Goal: Task Accomplishment & Management: Use online tool/utility

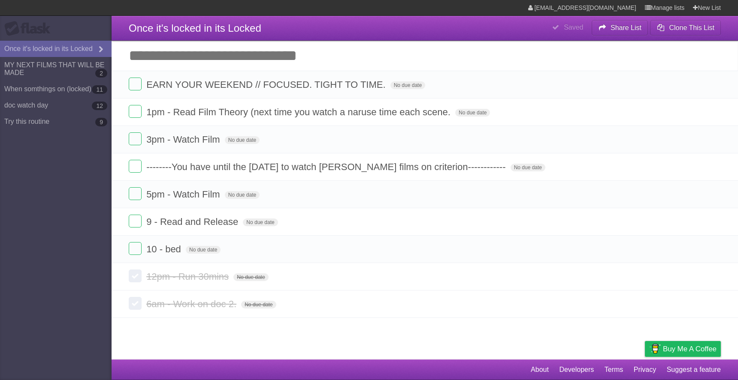
click at [135, 110] on label at bounding box center [135, 111] width 13 height 13
click at [133, 145] on label at bounding box center [135, 139] width 13 height 13
click at [135, 172] on label at bounding box center [135, 166] width 13 height 13
click at [134, 195] on label at bounding box center [135, 193] width 13 height 13
click at [133, 227] on label at bounding box center [135, 221] width 13 height 13
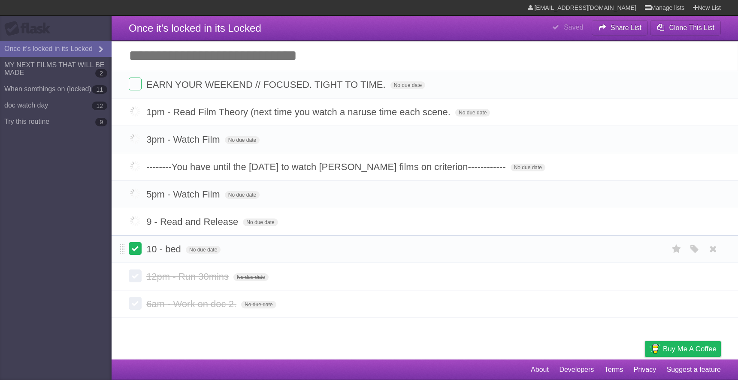
click at [135, 255] on label at bounding box center [135, 248] width 13 height 13
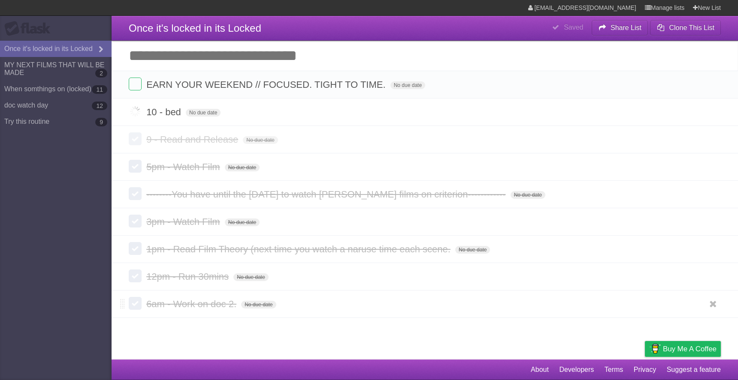
click at [136, 307] on label at bounding box center [135, 303] width 13 height 13
click at [136, 283] on label at bounding box center [135, 276] width 13 height 13
click at [136, 255] on label at bounding box center [135, 248] width 13 height 13
click at [136, 236] on li "3pm - Watch Film No due date White Red Blue Green Purple Orange" at bounding box center [425, 222] width 626 height 28
click at [136, 229] on form "3pm - Watch Film No due date White Red Blue Green Purple Orange" at bounding box center [425, 222] width 592 height 14
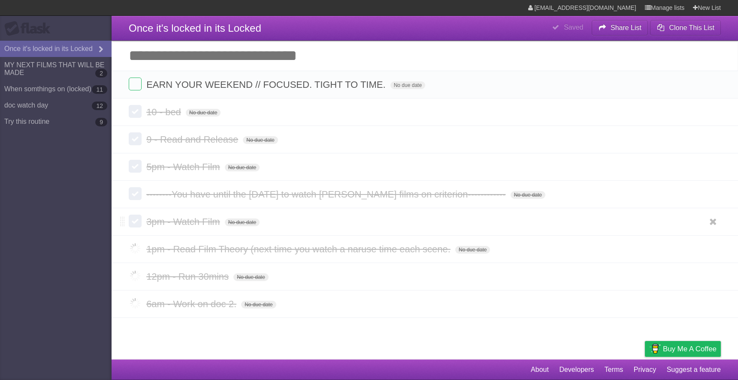
click at [136, 225] on label at bounding box center [135, 221] width 13 height 13
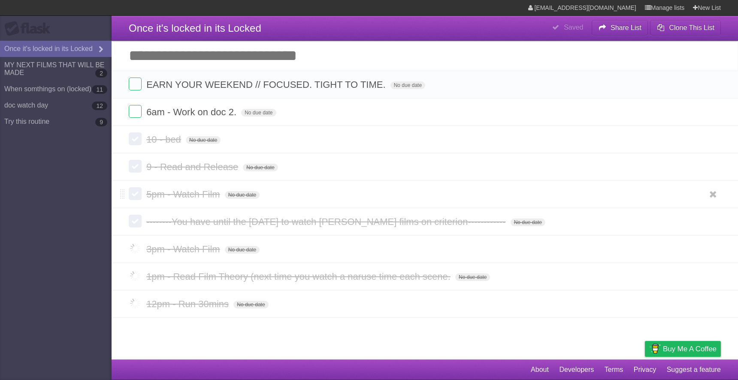
click at [136, 202] on form "5pm - Watch Film No due date White Red Blue Green Purple Orange" at bounding box center [425, 194] width 592 height 14
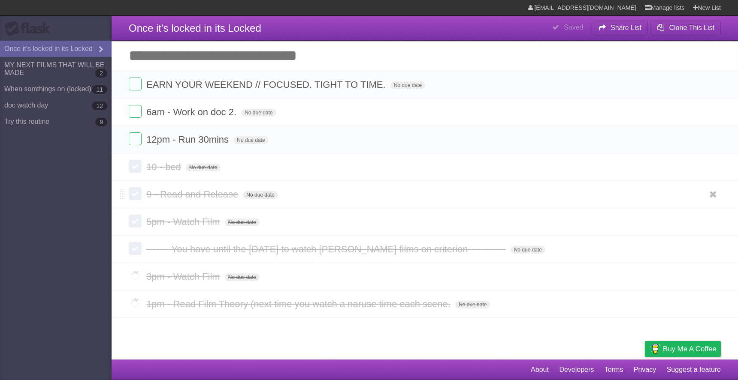
click at [136, 197] on label at bounding box center [135, 193] width 13 height 13
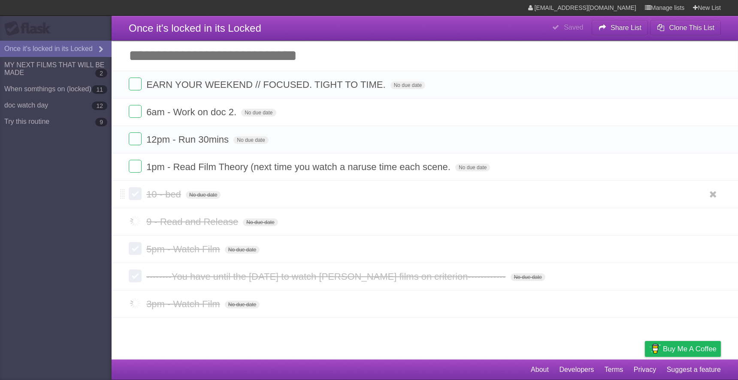
click at [139, 202] on section "EARN YOUR WEEKEND // FOCUSED. TIGHT TO TIME. No due date White Red Blue Green P…" at bounding box center [425, 194] width 626 height 247
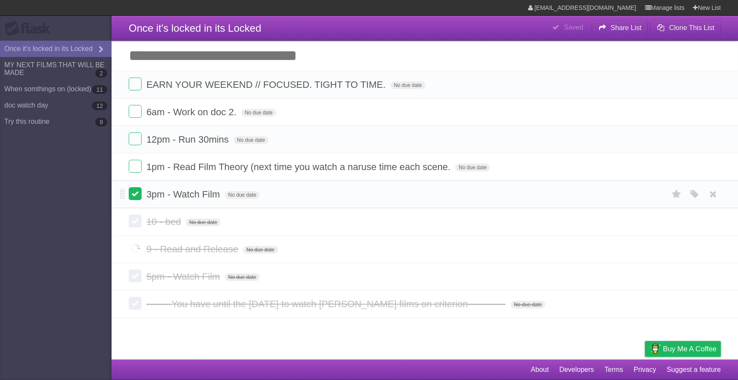
click at [137, 200] on label at bounding box center [135, 193] width 13 height 13
click at [133, 253] on label at bounding box center [135, 248] width 13 height 13
click at [135, 277] on label at bounding box center [135, 276] width 13 height 13
click at [136, 307] on label at bounding box center [135, 303] width 13 height 13
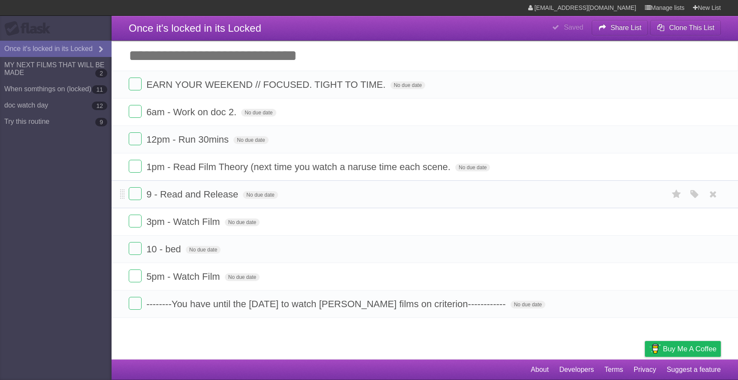
click at [125, 197] on li "9 - Read and Release No due date White Red Blue Green Purple Orange" at bounding box center [425, 195] width 626 height 28
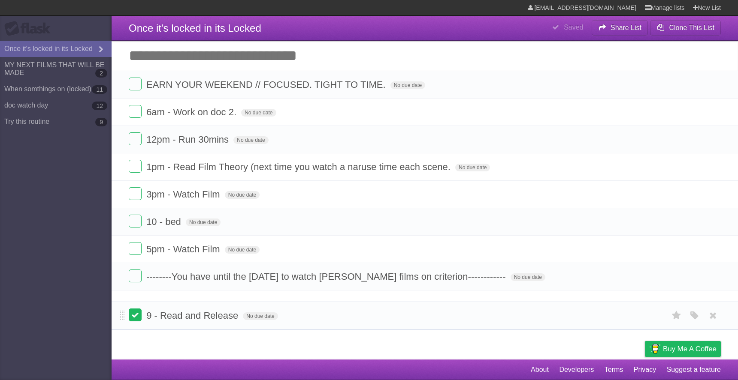
drag, startPoint x: 124, startPoint y: 197, endPoint x: 130, endPoint y: 316, distance: 119.0
click at [130, 316] on form "9 - Read and Release No due date White Red Blue Green Purple Orange" at bounding box center [425, 316] width 592 height 14
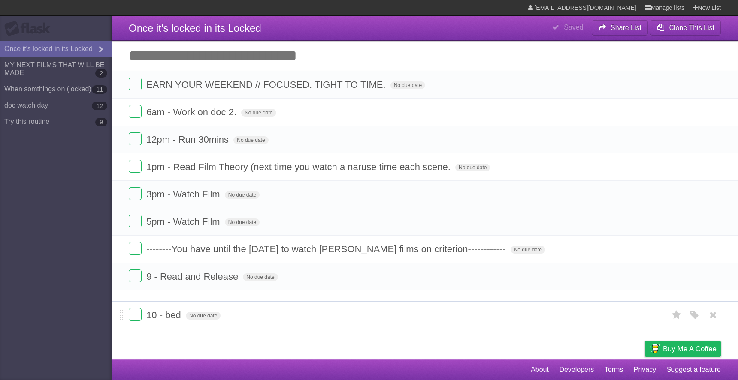
drag, startPoint x: 121, startPoint y: 223, endPoint x: 126, endPoint y: 313, distance: 90.2
click at [126, 313] on li "10 - bed No due date White Red Blue Green Purple Orange" at bounding box center [425, 316] width 626 height 28
click at [120, 225] on li "5pm - Watch Film No due date White Red Blue Green Purple Orange" at bounding box center [425, 222] width 626 height 28
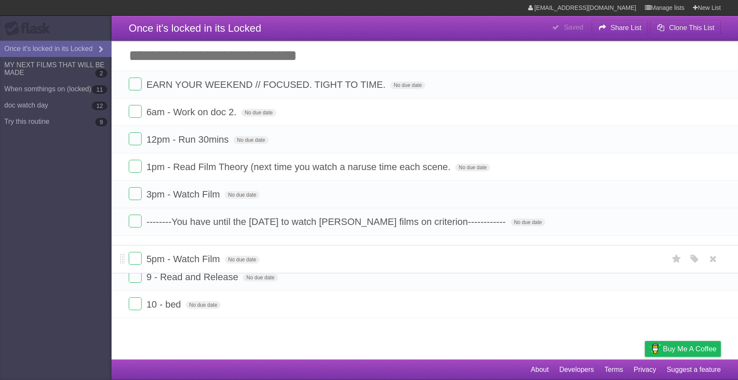
drag, startPoint x: 122, startPoint y: 226, endPoint x: 126, endPoint y: 259, distance: 33.7
click at [126, 259] on li "5pm - Watch Film No due date White Red Blue Green Purple Orange" at bounding box center [425, 259] width 626 height 28
